Goal: Book appointment/travel/reservation

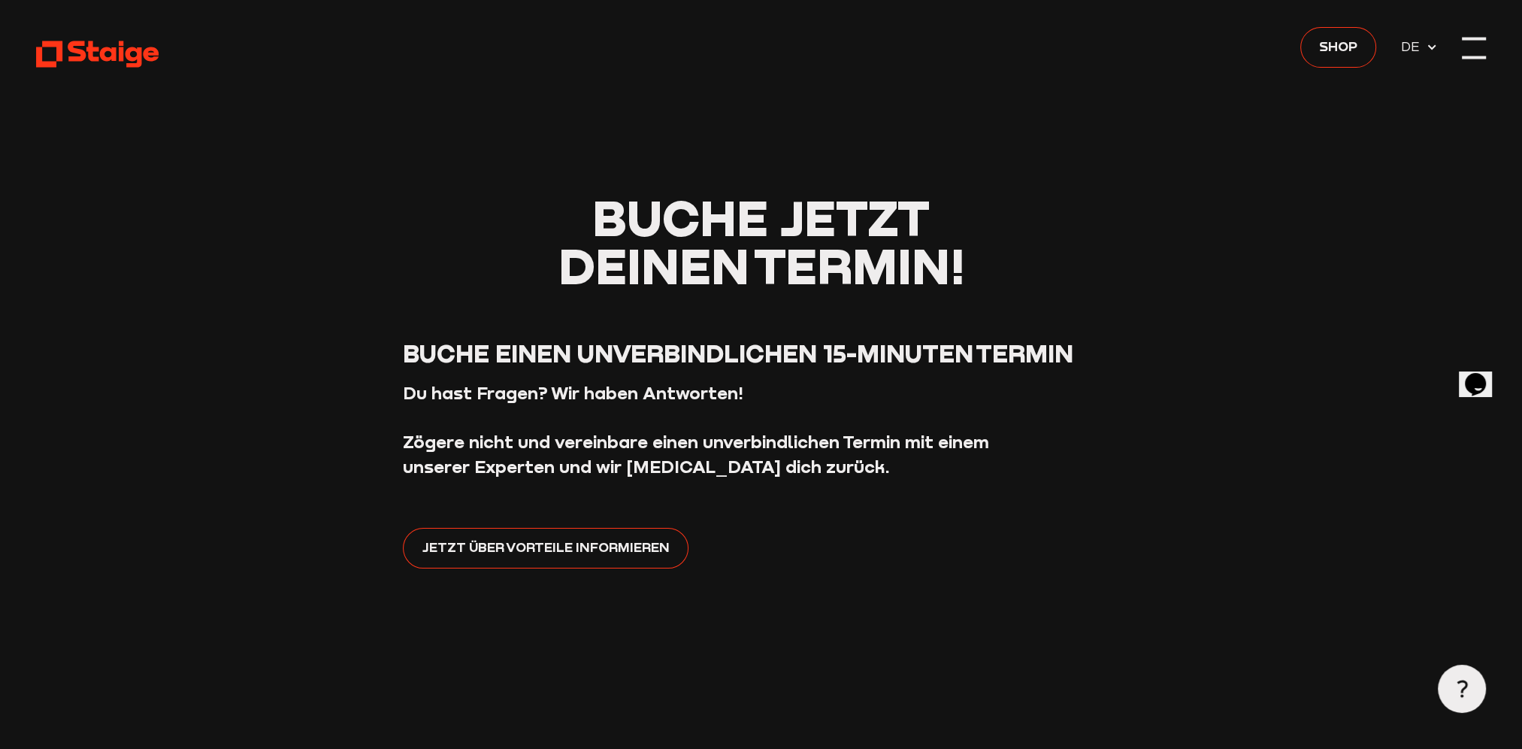
click at [1482, 49] on div at bounding box center [1474, 48] width 24 height 24
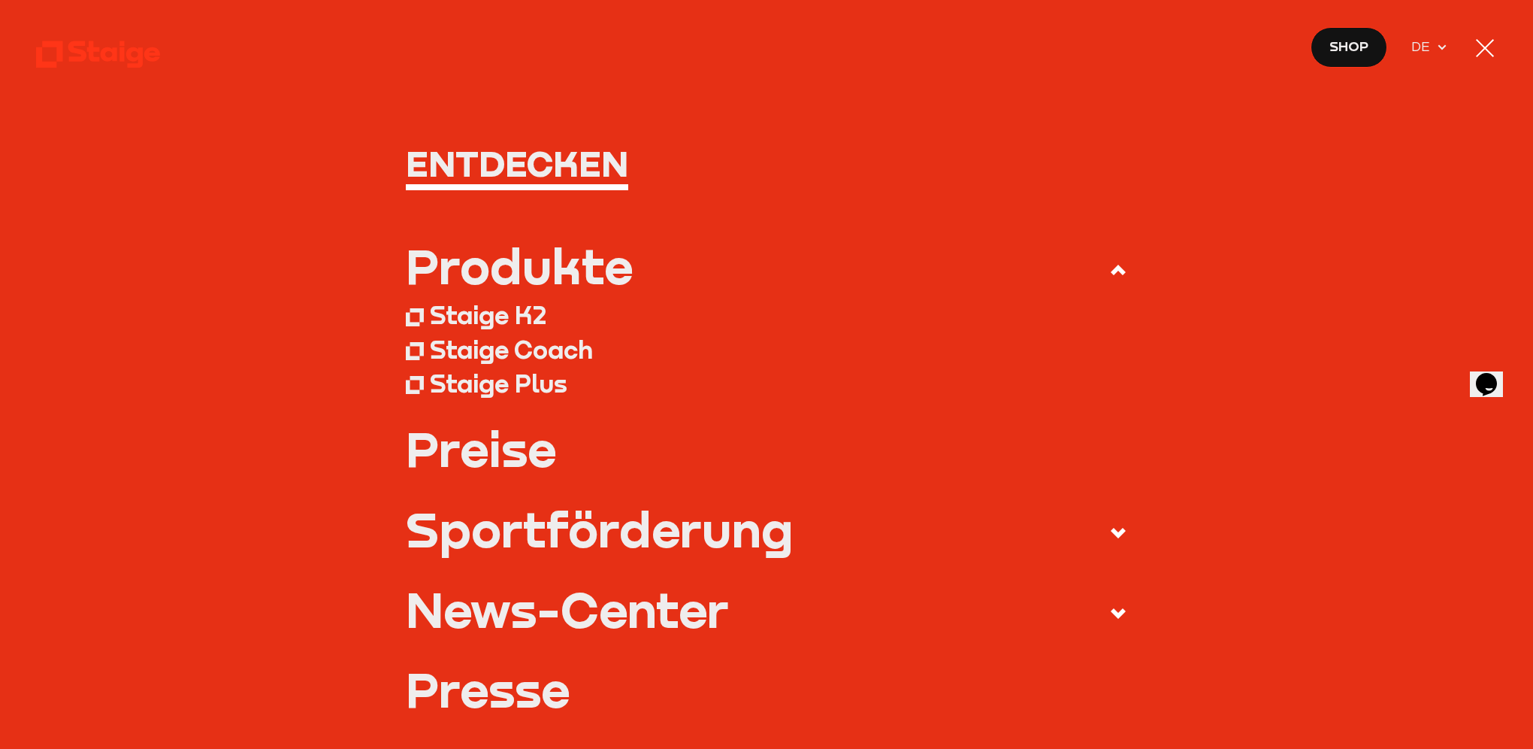
click at [463, 318] on div "Staige K2" at bounding box center [488, 315] width 117 height 30
click at [492, 452] on link "Preise" at bounding box center [767, 449] width 722 height 48
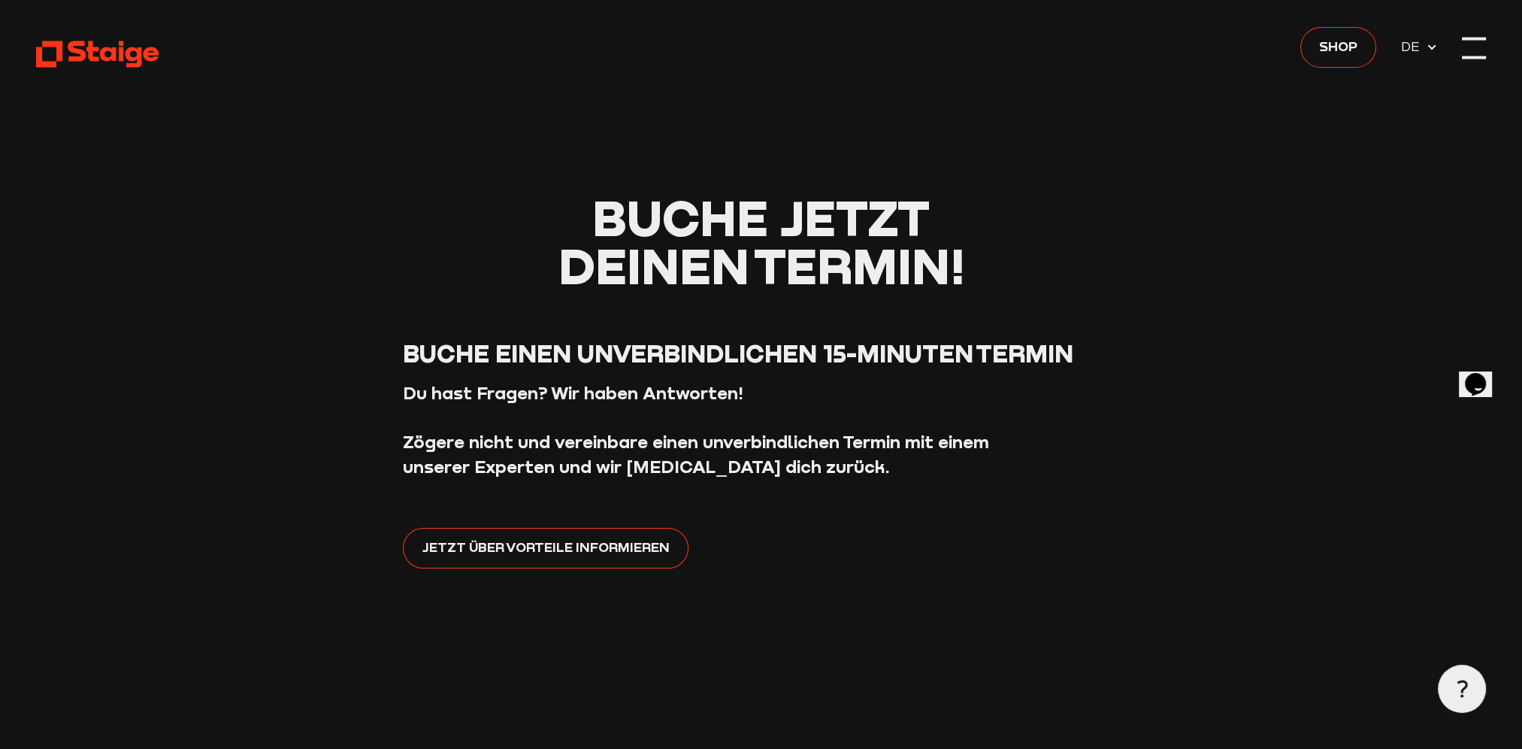
click at [1469, 52] on div at bounding box center [1474, 48] width 24 height 24
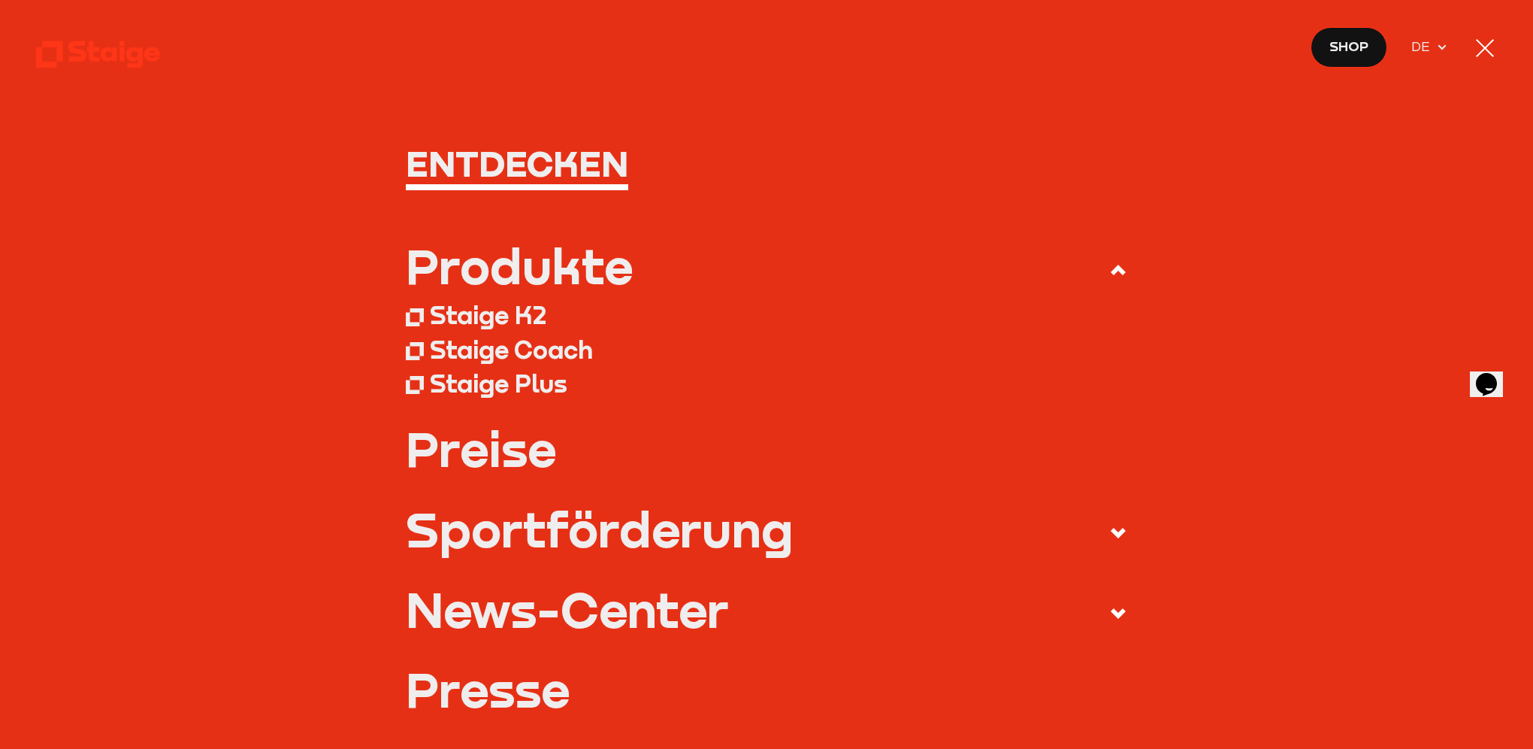
click at [463, 456] on link "Preise" at bounding box center [767, 449] width 722 height 48
